Goal: Navigation & Orientation: Find specific page/section

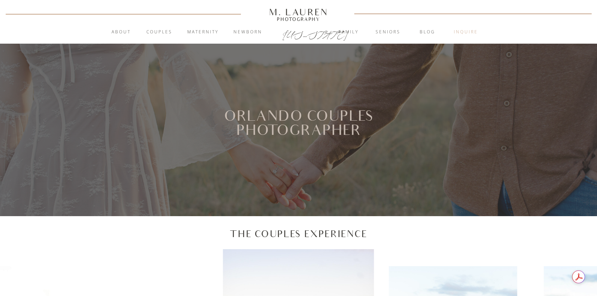
click at [456, 31] on nav "inquire" at bounding box center [466, 32] width 38 height 7
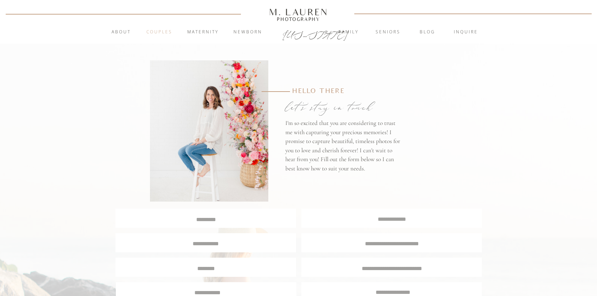
click at [167, 33] on nav "Couples" at bounding box center [159, 32] width 38 height 7
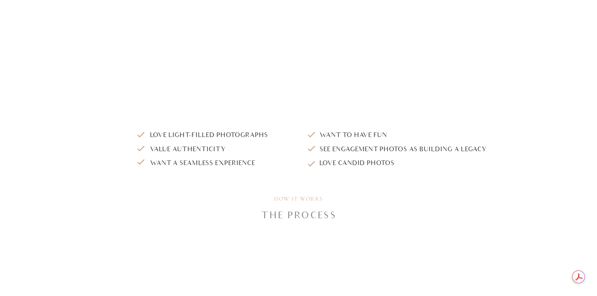
scroll to position [698, 0]
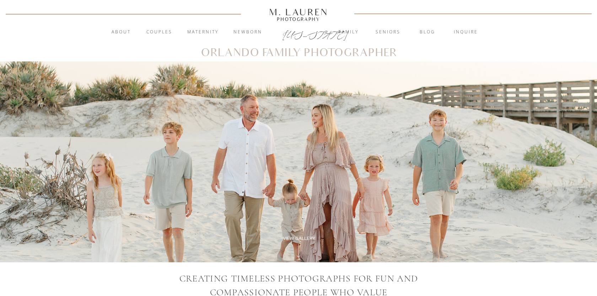
scroll to position [130, 0]
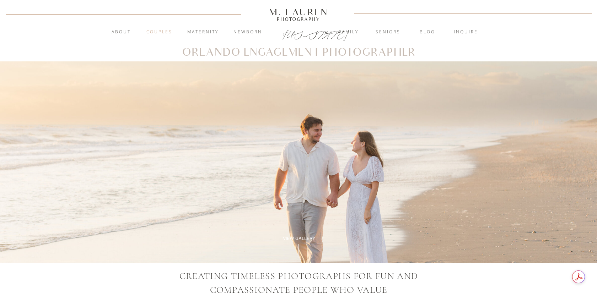
click at [159, 31] on nav "Couples" at bounding box center [159, 32] width 38 height 7
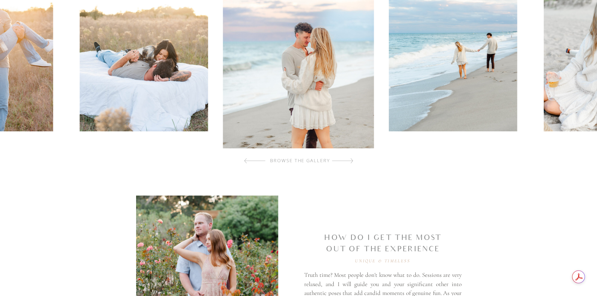
scroll to position [425, 0]
